Goal: Information Seeking & Learning: Compare options

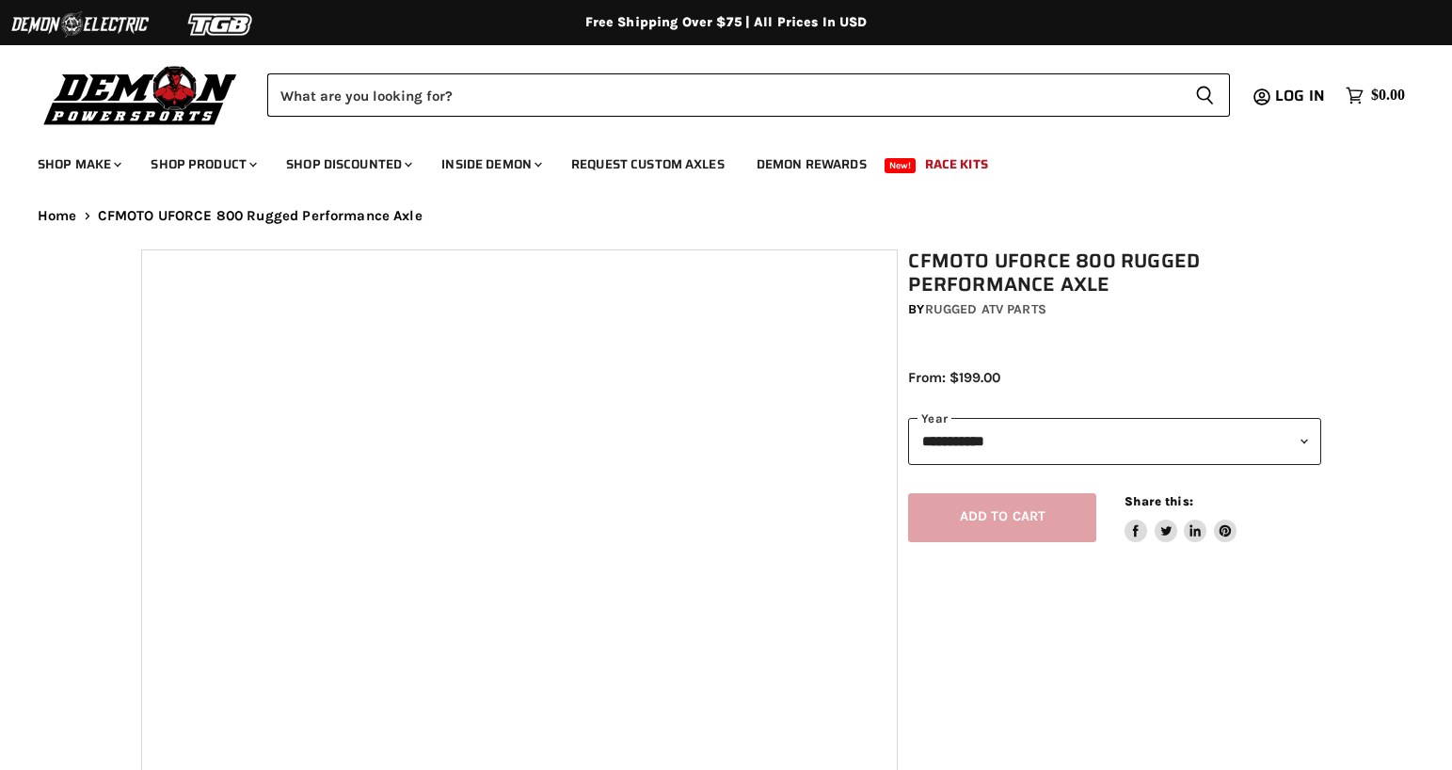
select select "******"
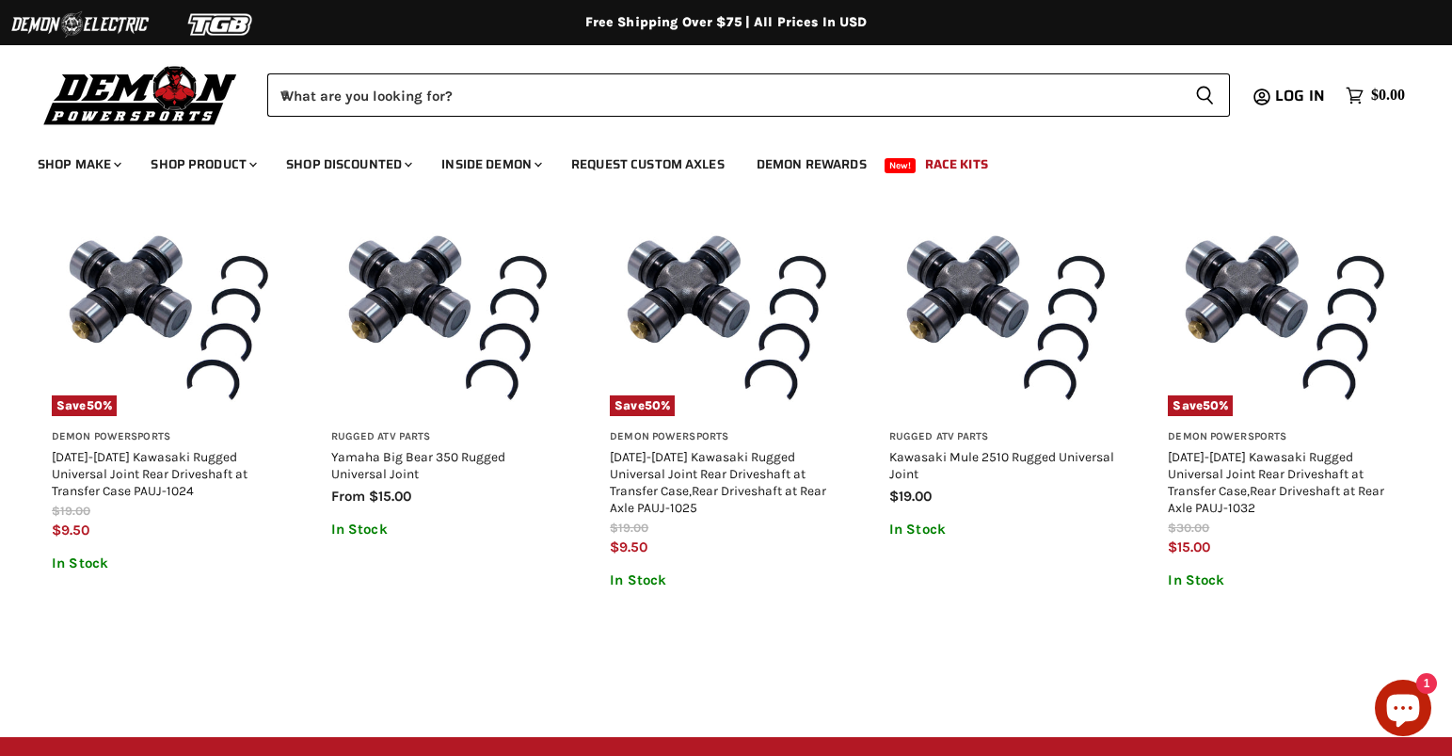
scroll to position [1859, 0]
